Goal: Find specific page/section: Find specific page/section

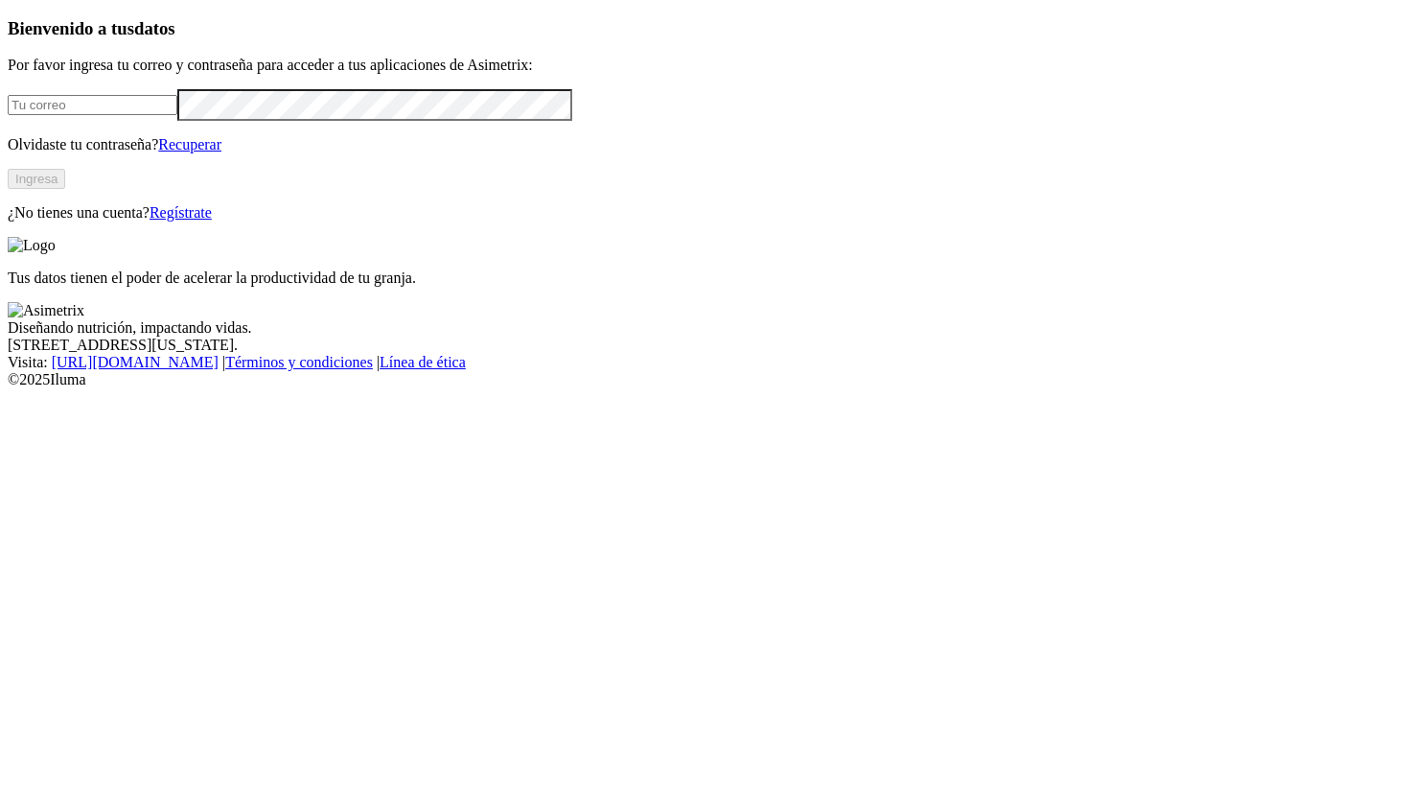
click at [177, 115] on input "email" at bounding box center [93, 105] width 170 height 20
type input "ana.jaramillo@premexcorp.com"
click at [65, 189] on button "Ingresa" at bounding box center [37, 179] width 58 height 20
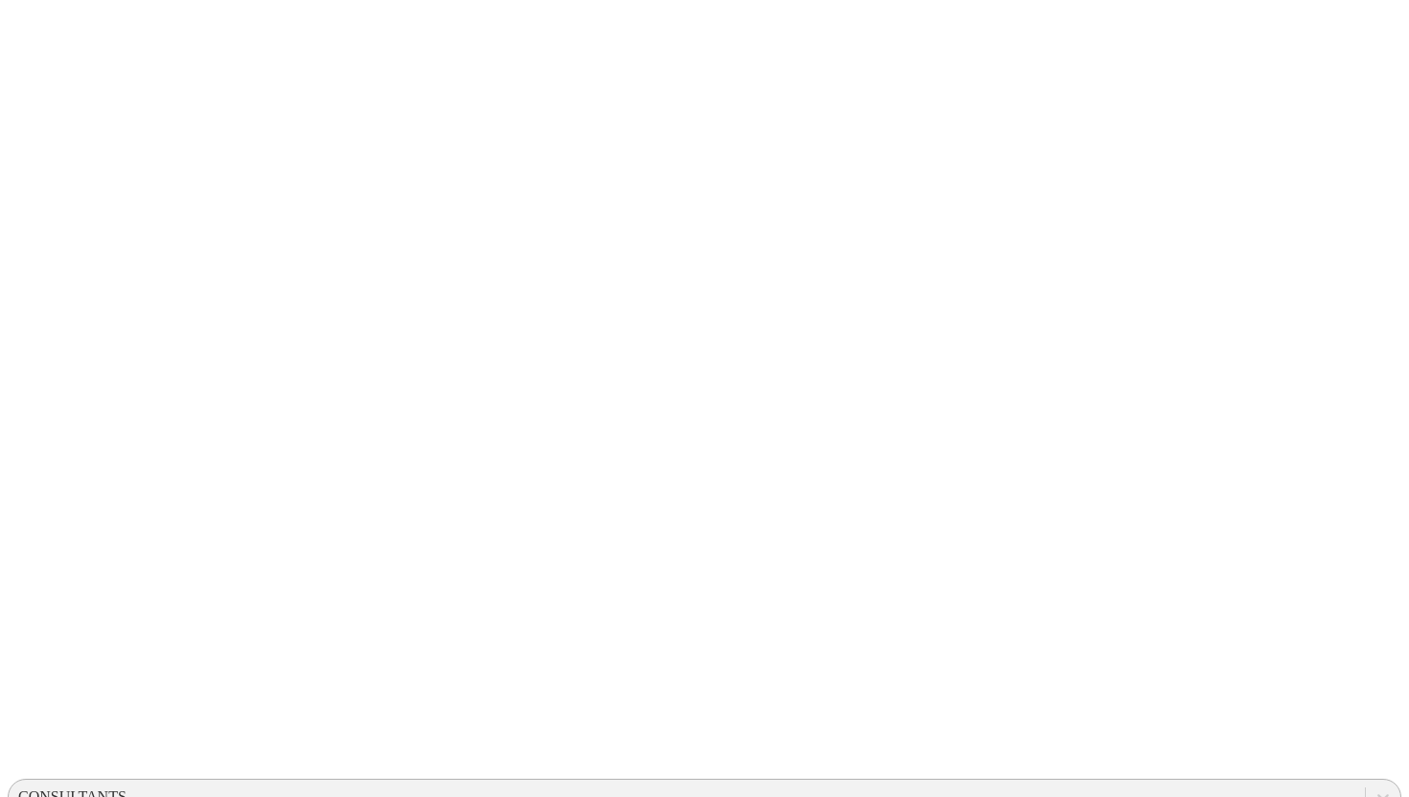
click at [1113, 782] on div "CONSULTANTS" at bounding box center [687, 796] width 1357 height 29
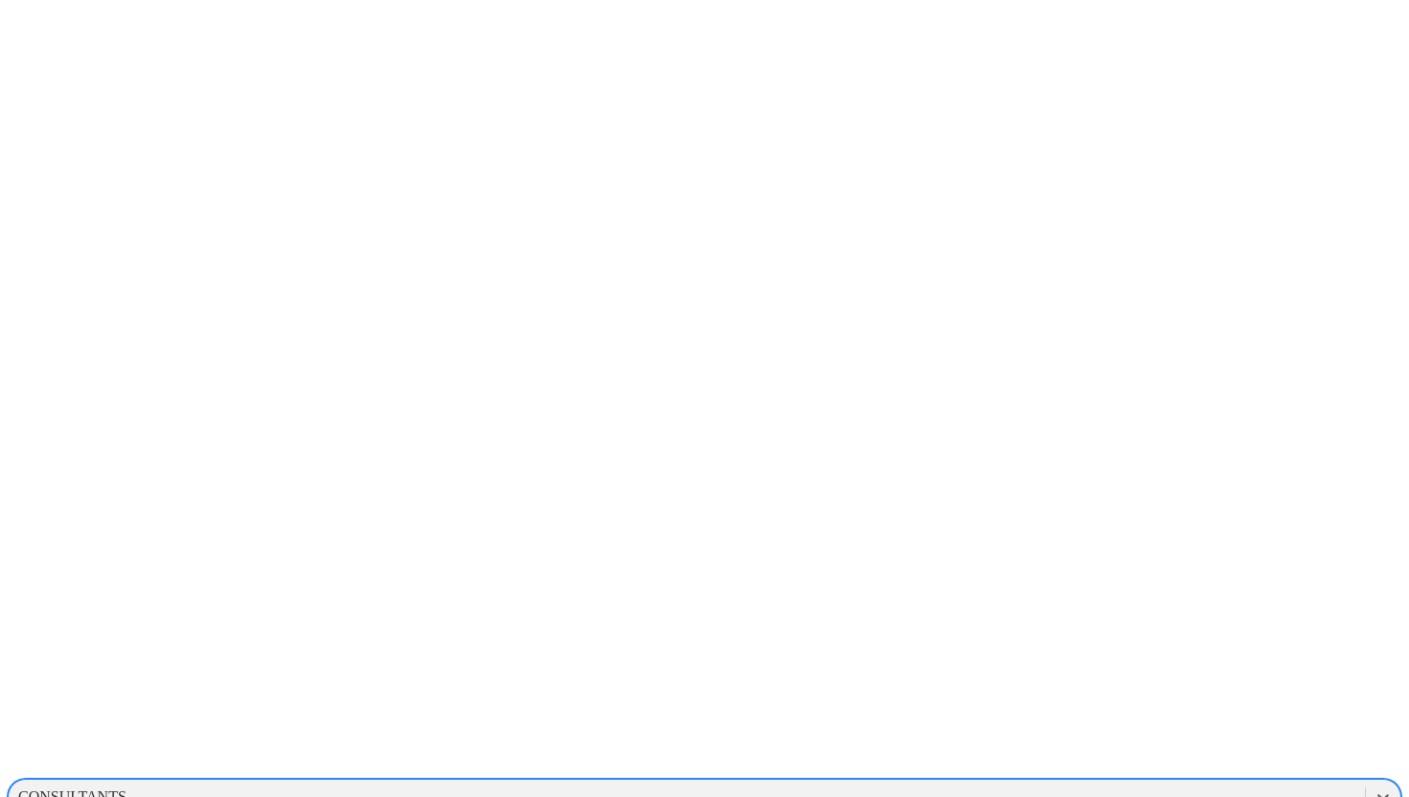
click at [1083, 782] on div "CONSULTANTS" at bounding box center [687, 796] width 1357 height 29
click at [1071, 782] on div "CONSULTANTS" at bounding box center [687, 796] width 1357 height 29
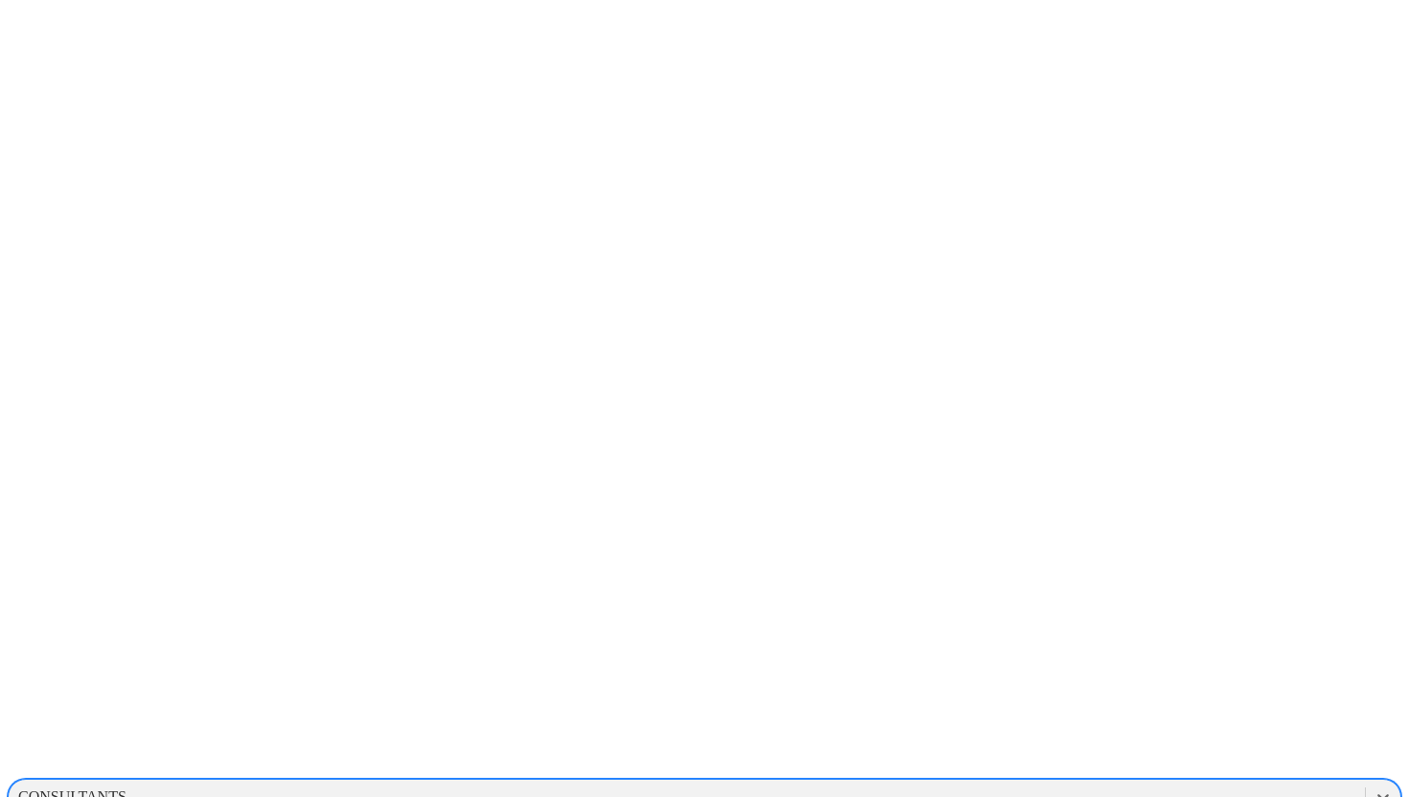
click at [1071, 782] on div "CONSULTANTS" at bounding box center [687, 796] width 1357 height 29
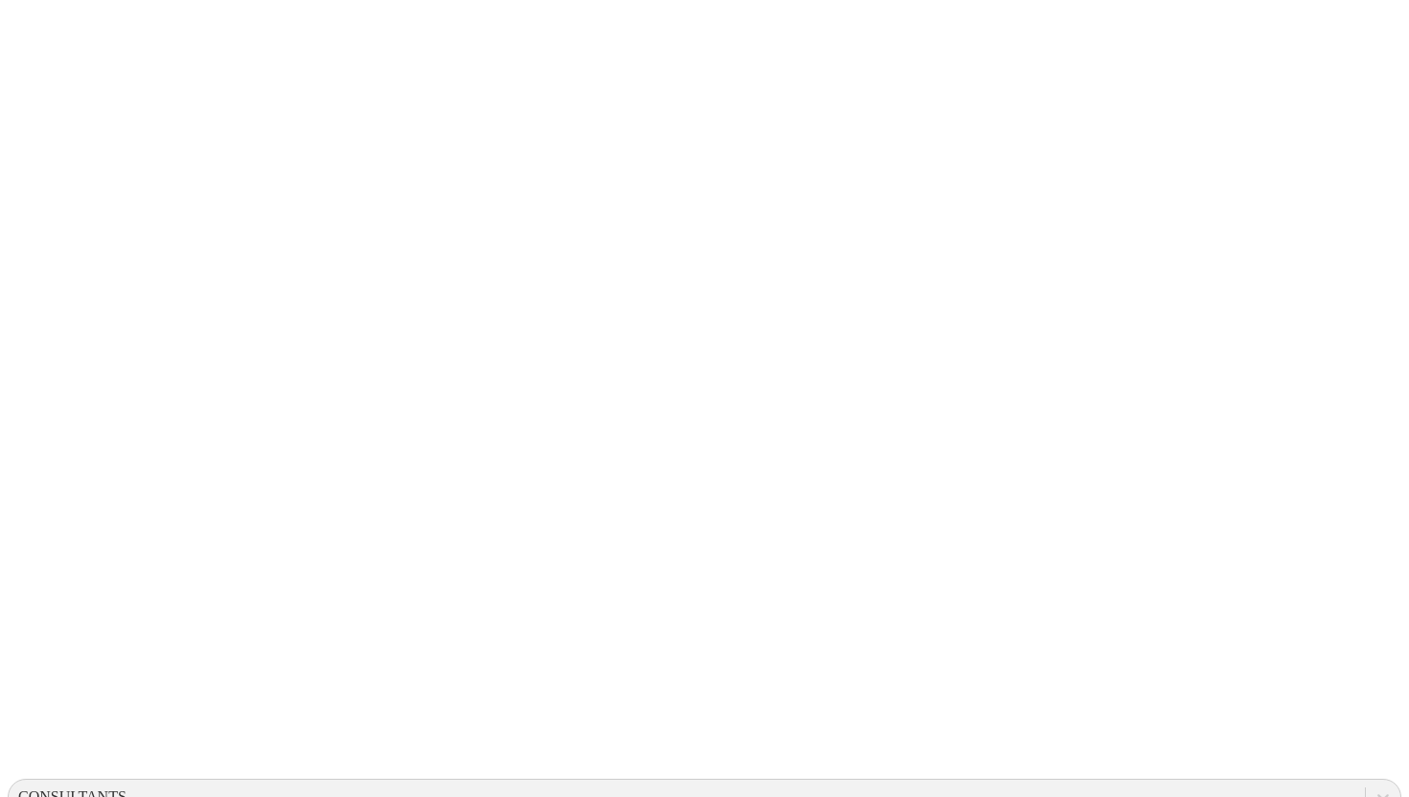
click at [127, 788] on div "CONSULTANTS" at bounding box center [72, 796] width 108 height 17
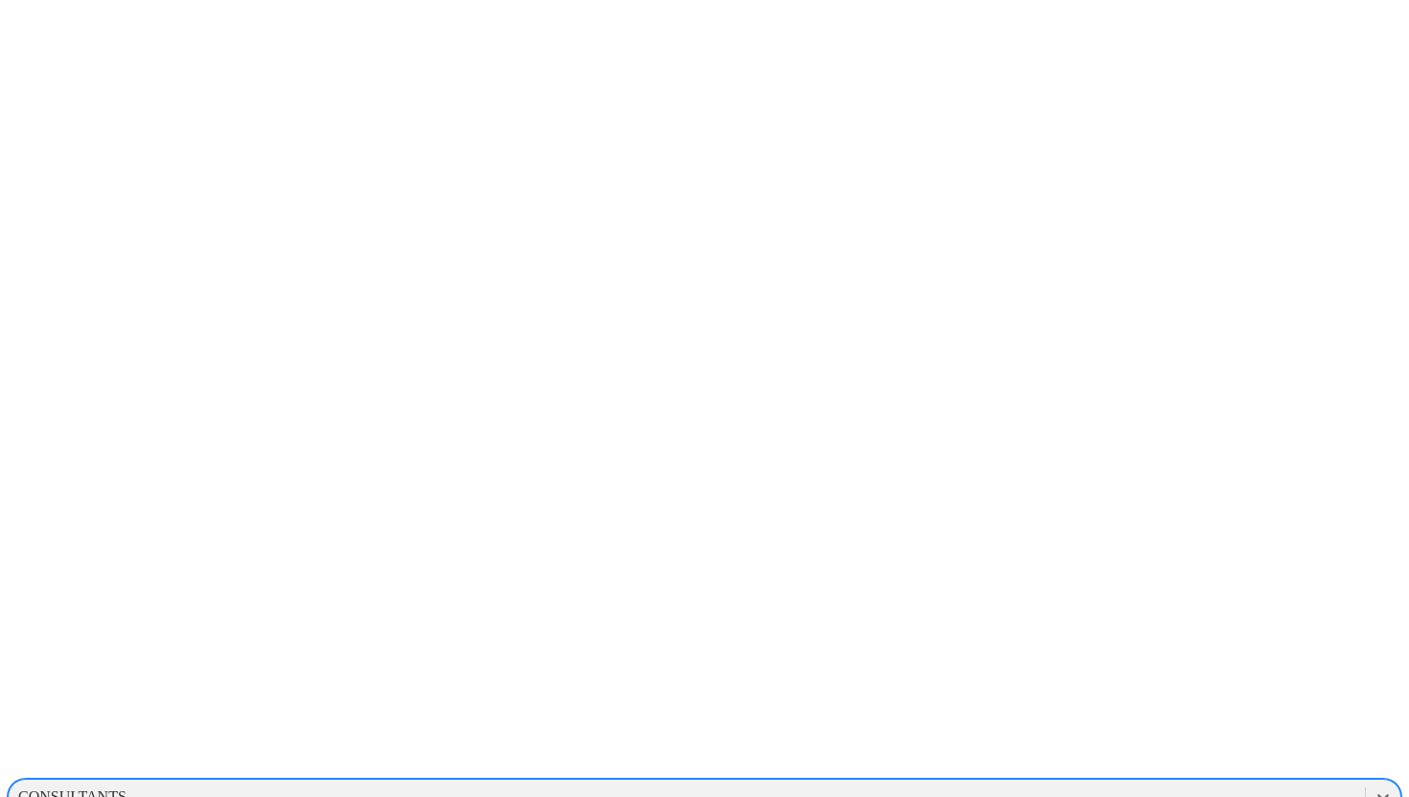
click at [1138, 782] on div "CONSULTANTS" at bounding box center [687, 796] width 1357 height 29
